Goal: Find contact information: Find contact information

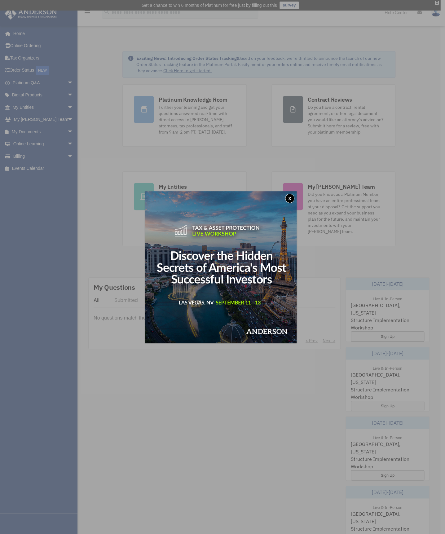
click at [292, 197] on button "x" at bounding box center [289, 198] width 9 height 9
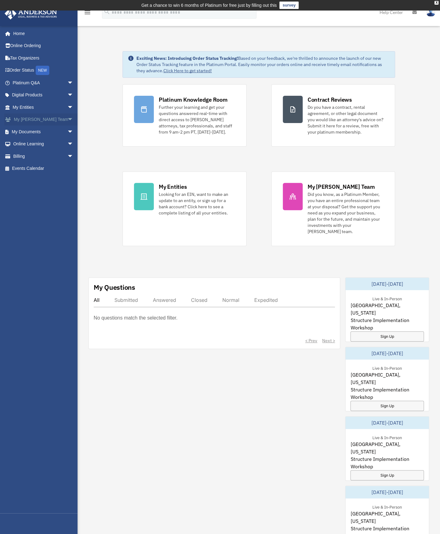
click at [24, 120] on link "My Anderson Team arrow_drop_down" at bounding box center [43, 119] width 78 height 12
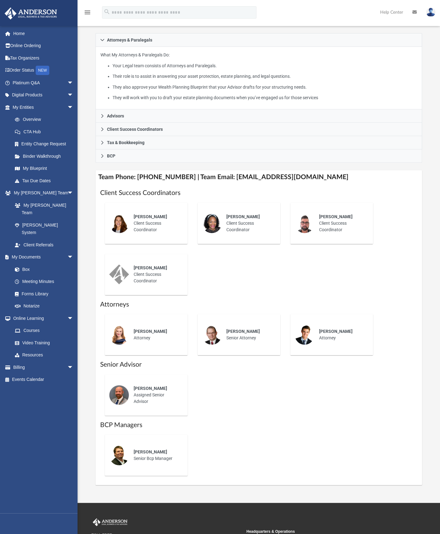
scroll to position [138, 0]
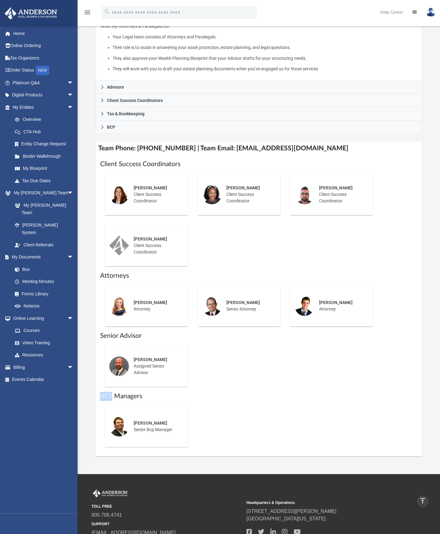
drag, startPoint x: 100, startPoint y: 402, endPoint x: 112, endPoint y: 404, distance: 12.2
click at [112, 401] on h1 "BCP Managers" at bounding box center [258, 396] width 317 height 9
copy h1 "BCP"
click at [366, 271] on div "[PERSON_NAME] Client Success Coordinator [PERSON_NAME] Client Success Coordinat…" at bounding box center [258, 220] width 317 height 102
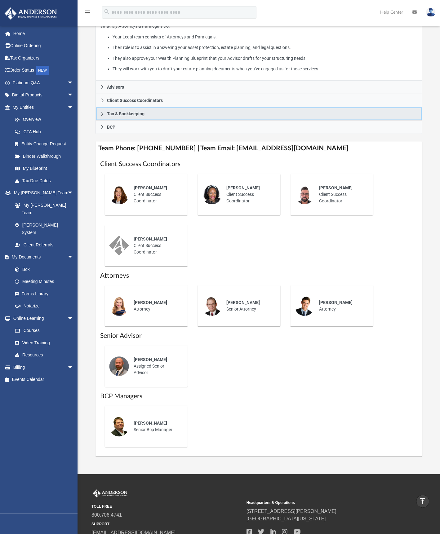
click at [101, 116] on icon at bounding box center [102, 114] width 4 height 4
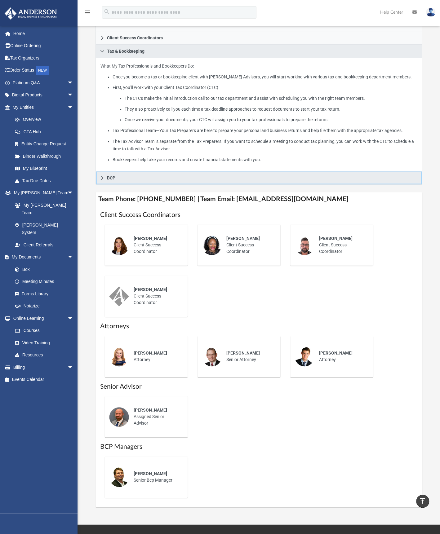
click at [101, 180] on icon at bounding box center [102, 178] width 4 height 4
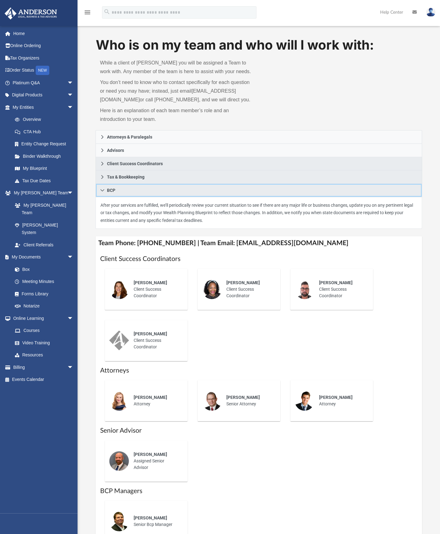
scroll to position [0, 0]
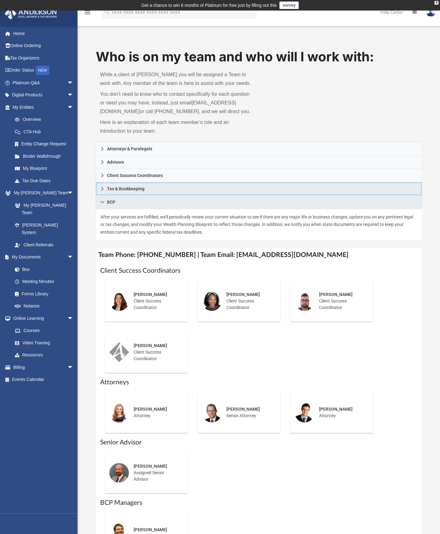
click at [103, 191] on icon at bounding box center [102, 189] width 4 height 4
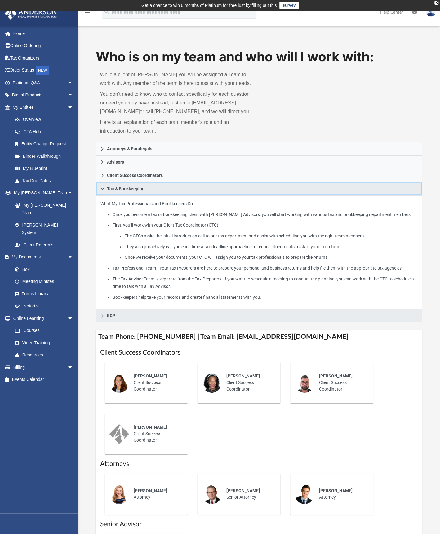
click at [102, 190] on icon at bounding box center [102, 189] width 4 height 2
